Goal: Transaction & Acquisition: Purchase product/service

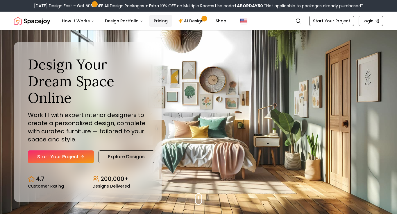
click at [164, 15] on link "Pricing" at bounding box center [160, 21] width 23 height 12
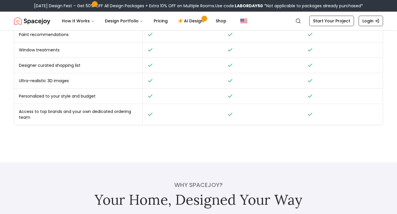
scroll to position [305, 0]
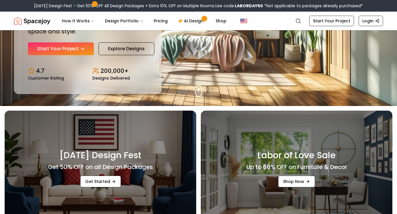
scroll to position [19, 0]
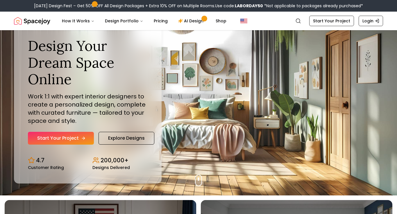
click at [84, 137] on link "Start Your Project" at bounding box center [61, 138] width 66 height 13
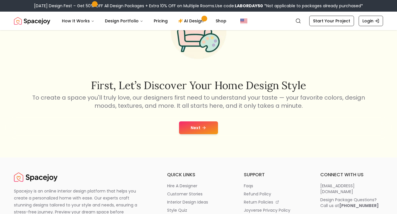
scroll to position [53, 0]
click at [208, 129] on button "Next" at bounding box center [198, 127] width 39 height 13
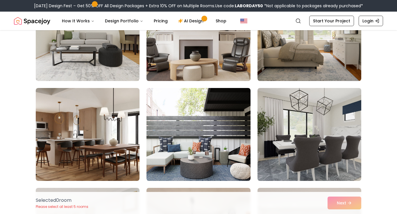
scroll to position [92, 0]
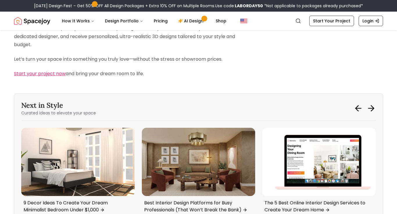
scroll to position [2134, 0]
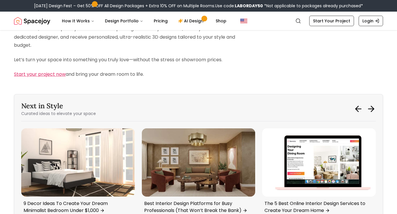
click at [59, 71] on link "Start your project now" at bounding box center [40, 74] width 52 height 7
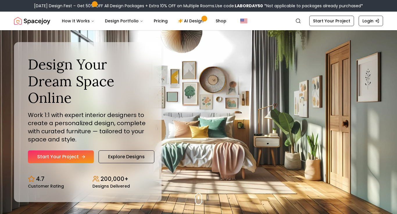
click at [78, 160] on link "Start Your Project" at bounding box center [61, 156] width 66 height 13
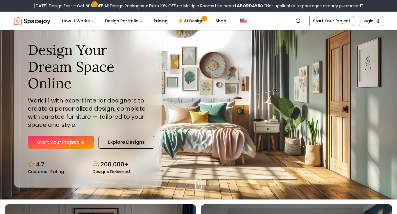
scroll to position [16, 0]
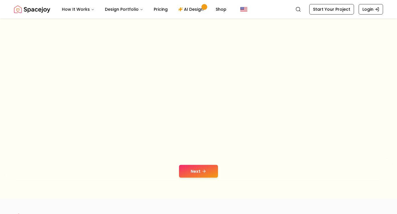
scroll to position [0, 0]
